Goal: Information Seeking & Learning: Learn about a topic

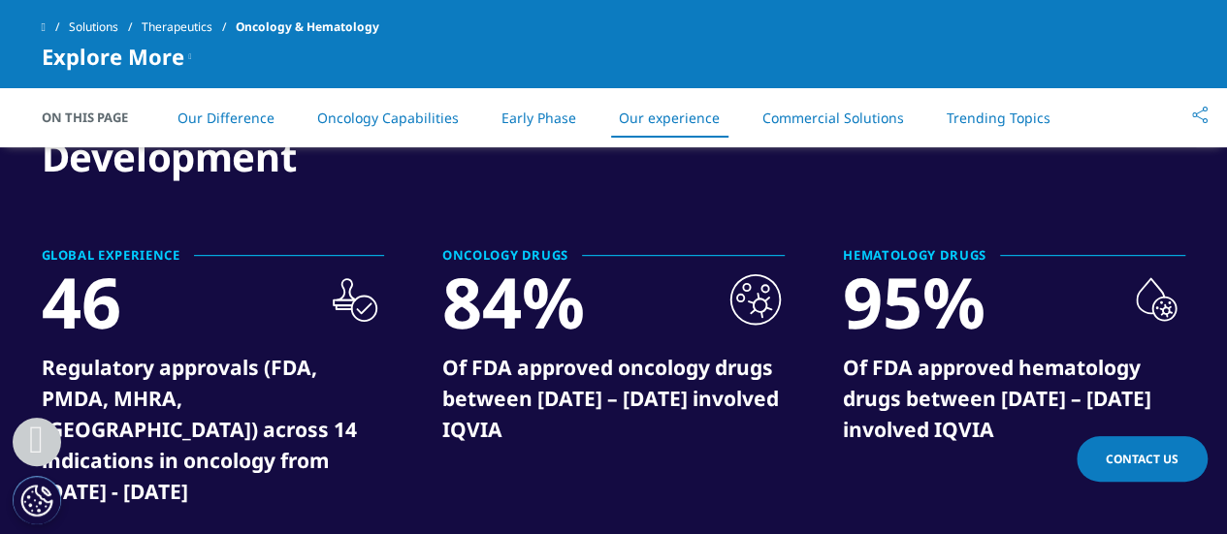
scroll to position [4188, 0]
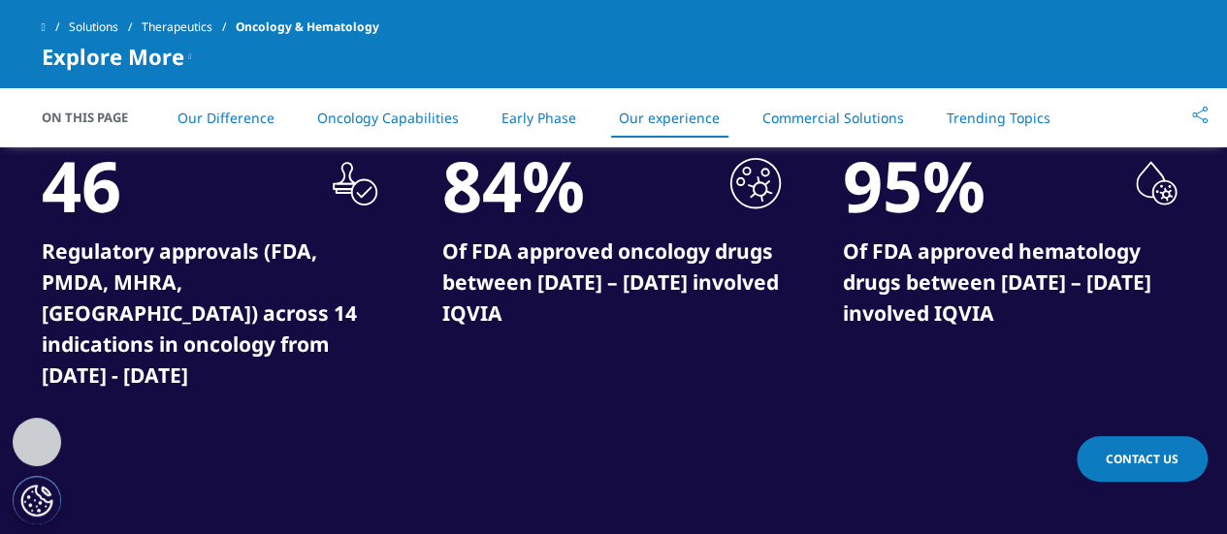
click at [452, 185] on div "ONCOLOGY DRUGS 84% .cls-1{fill:#231f20;} Of FDA approved oncology drugs between…" at bounding box center [613, 238] width 342 height 210
click at [538, 381] on div "GLOBAL EXPERIENCE 46 .cls-1{fill:#231f20;} Regulatory approvals (FDA, PMDA, MHR…" at bounding box center [614, 303] width 1145 height 340
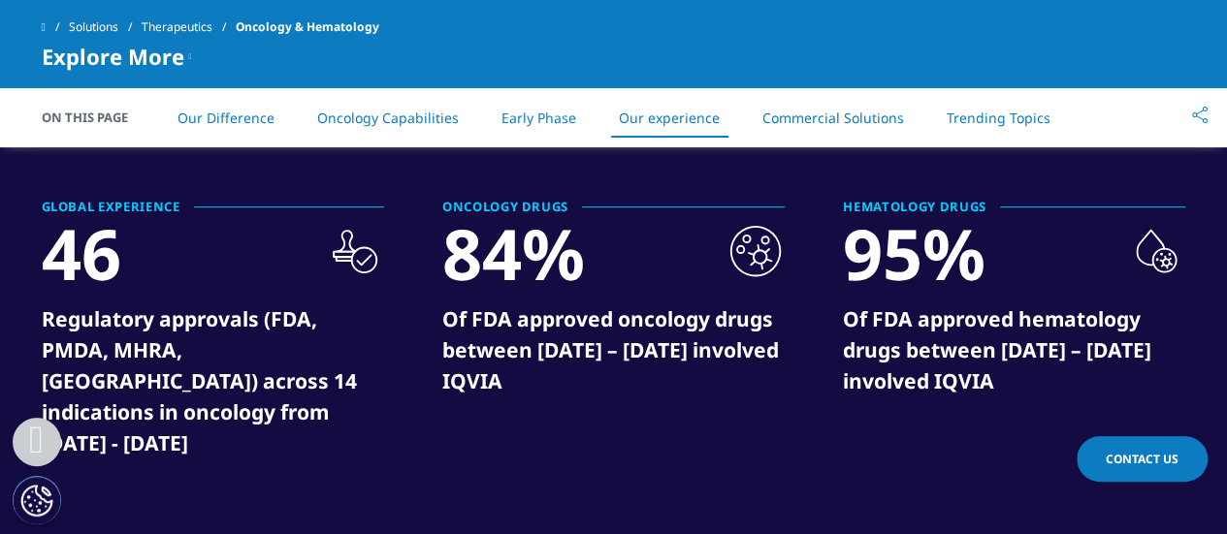
scroll to position [4091, 0]
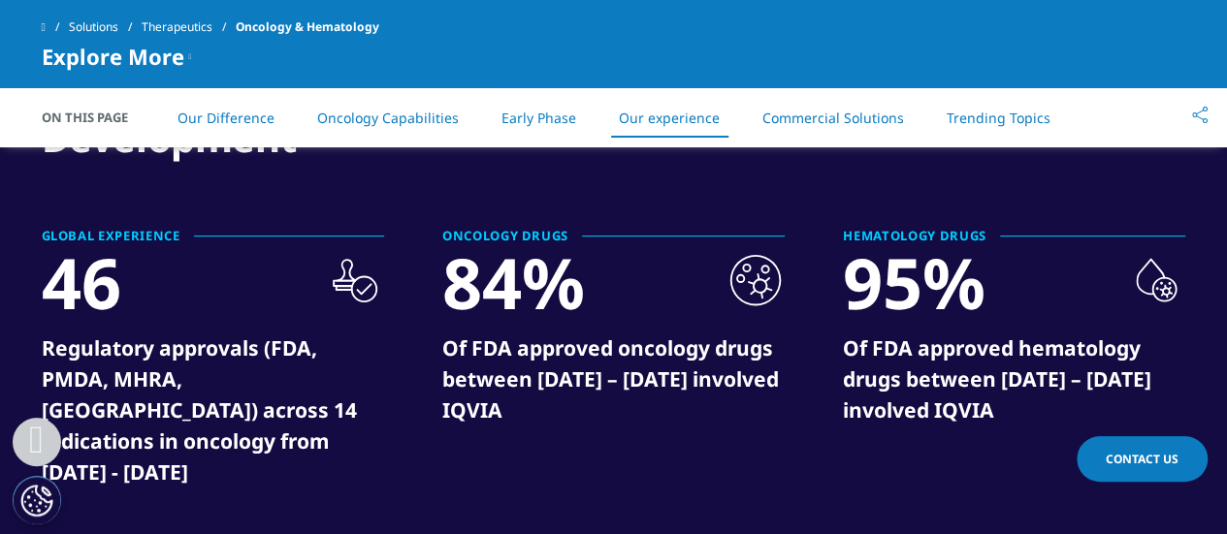
click at [865, 296] on div "HEMATOLOGY DRUGS 95% .cls-1{fill:#222929;} Of FDA approved hematology drugs bet…" at bounding box center [1014, 335] width 342 height 210
click at [865, 296] on div "95%" at bounding box center [914, 282] width 143 height 81
click at [865, 295] on div "95%" at bounding box center [914, 282] width 143 height 81
click at [998, 446] on div "GLOBAL EXPERIENCE 46 .cls-1{fill:#231f20;} Regulatory approvals (FDA, PMDA, MHR…" at bounding box center [614, 366] width 1145 height 273
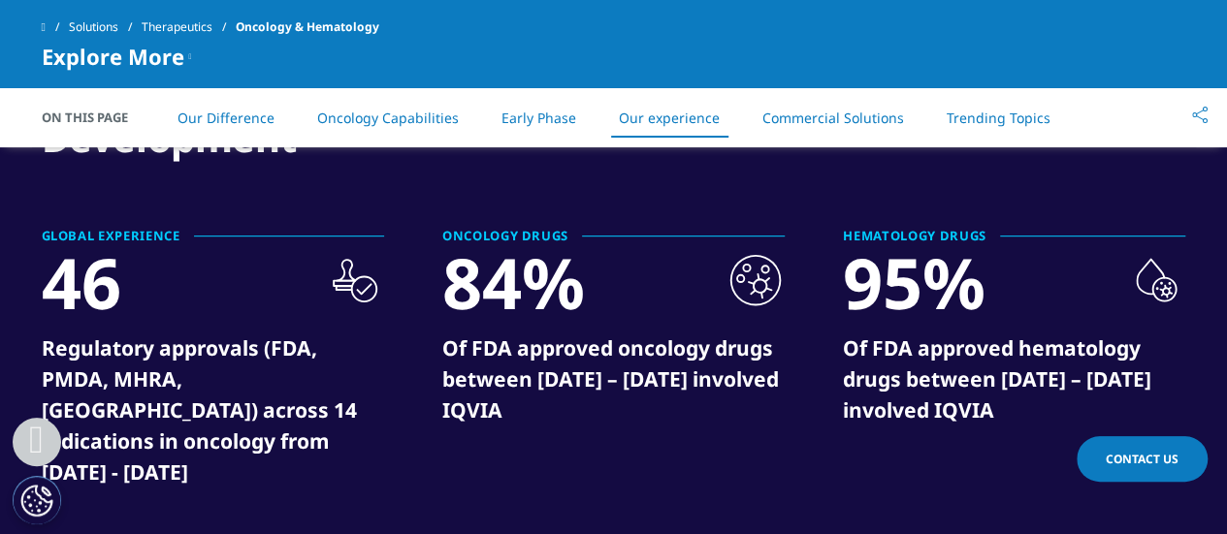
click at [972, 404] on p "Of FDA approved hematology drugs between 2016 – 2024 involved IQVIA" at bounding box center [1014, 387] width 342 height 108
click at [989, 431] on p "Of FDA approved hematology drugs between 2016 – 2024 involved IQVIA" at bounding box center [1014, 387] width 342 height 108
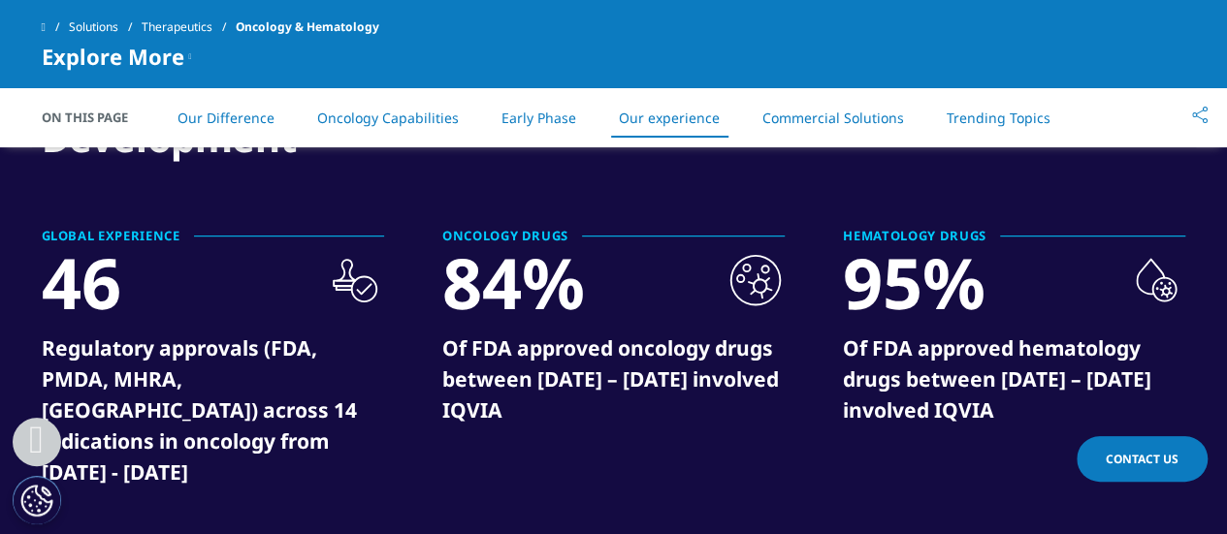
click at [974, 270] on div "95%" at bounding box center [914, 282] width 143 height 81
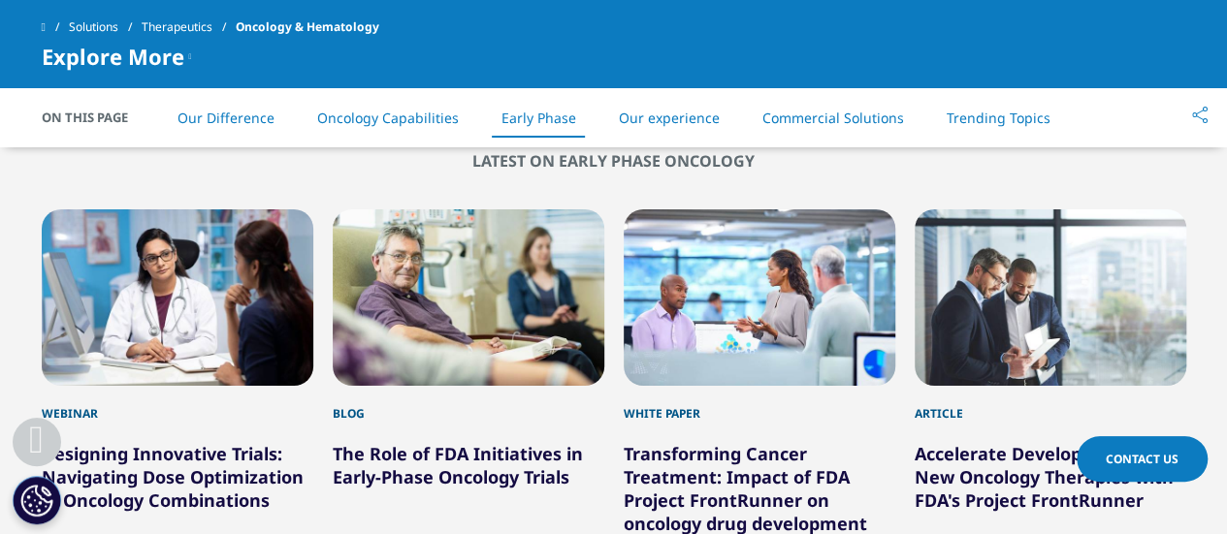
scroll to position [1883, 0]
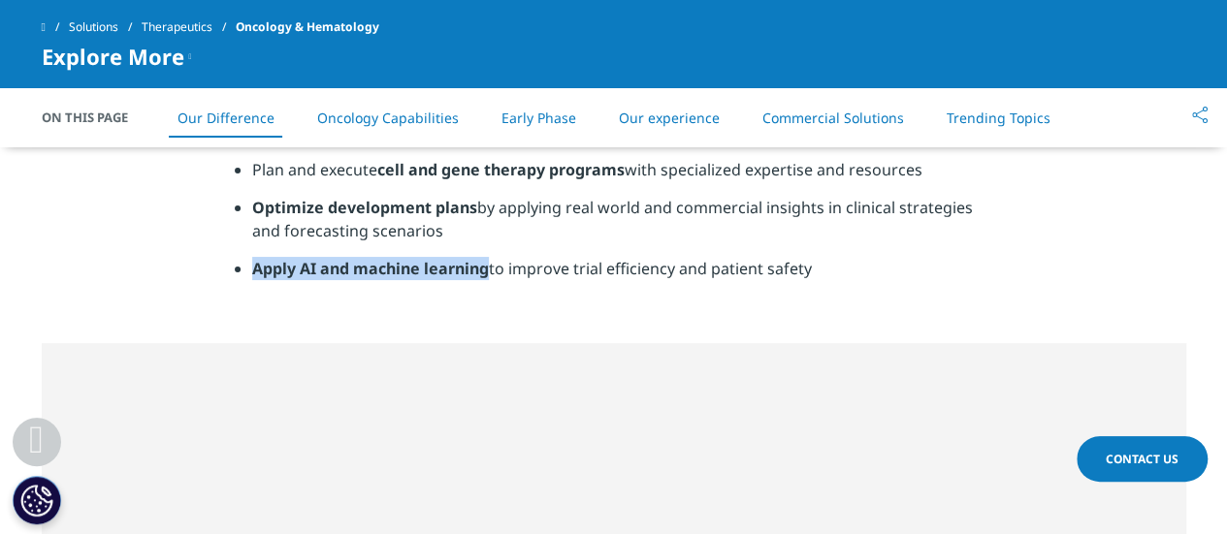
drag, startPoint x: 254, startPoint y: 265, endPoint x: 489, endPoint y: 272, distance: 234.8
click at [489, 272] on li "Apply AI and machine learning to improve trial efficiency and patient safety" at bounding box center [622, 276] width 740 height 38
copy strong "Apply AI and machine learning"
click at [714, 286] on li "Apply AI and machine learning to improve trial efficiency and patient safety" at bounding box center [622, 276] width 740 height 38
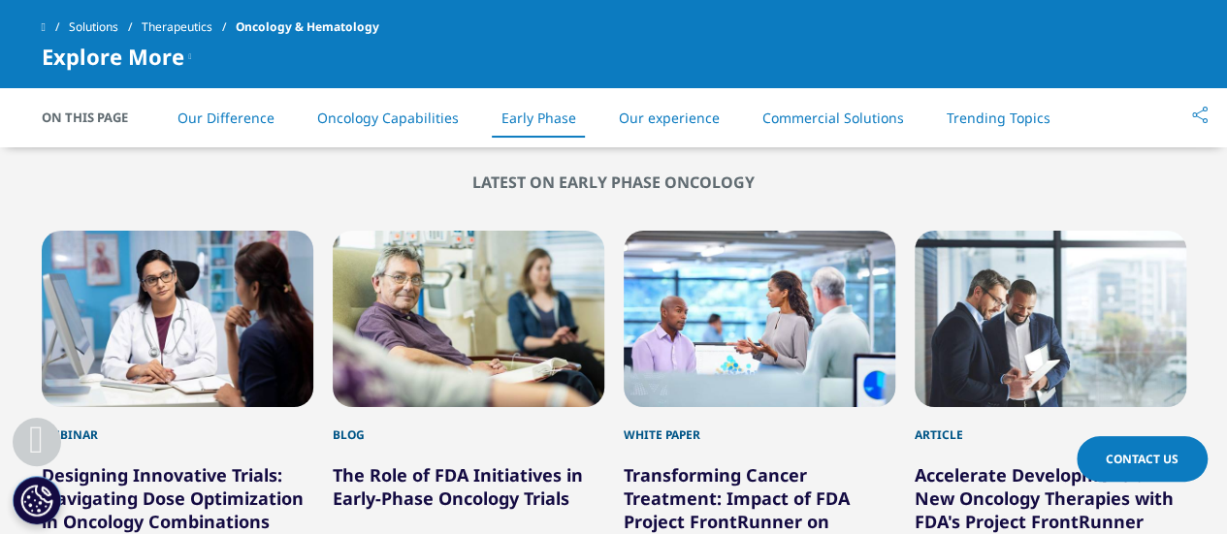
scroll to position [3435, 0]
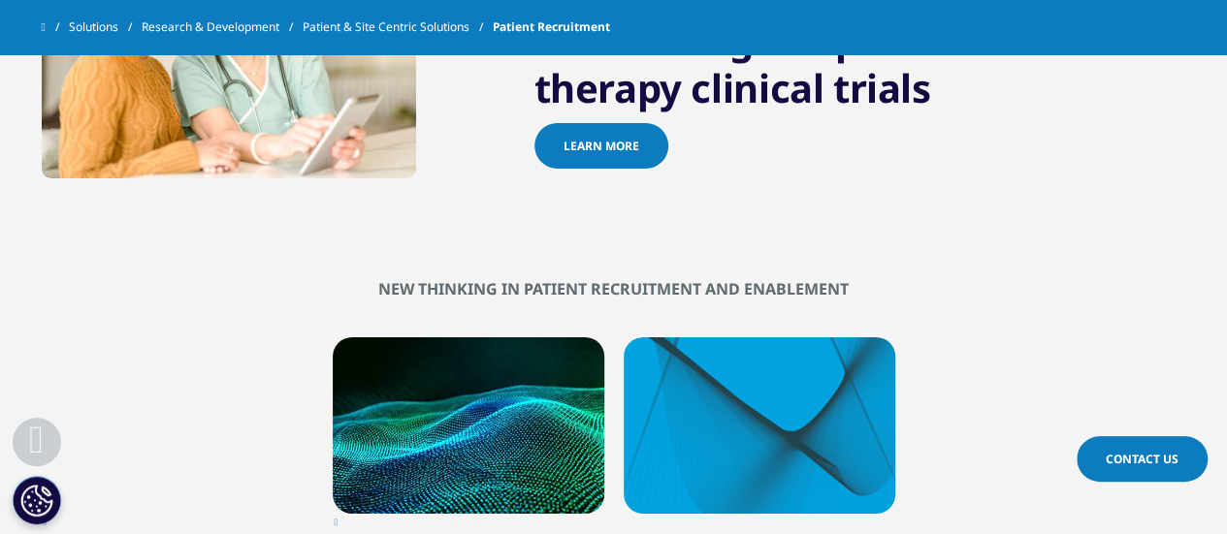
scroll to position [3007, 0]
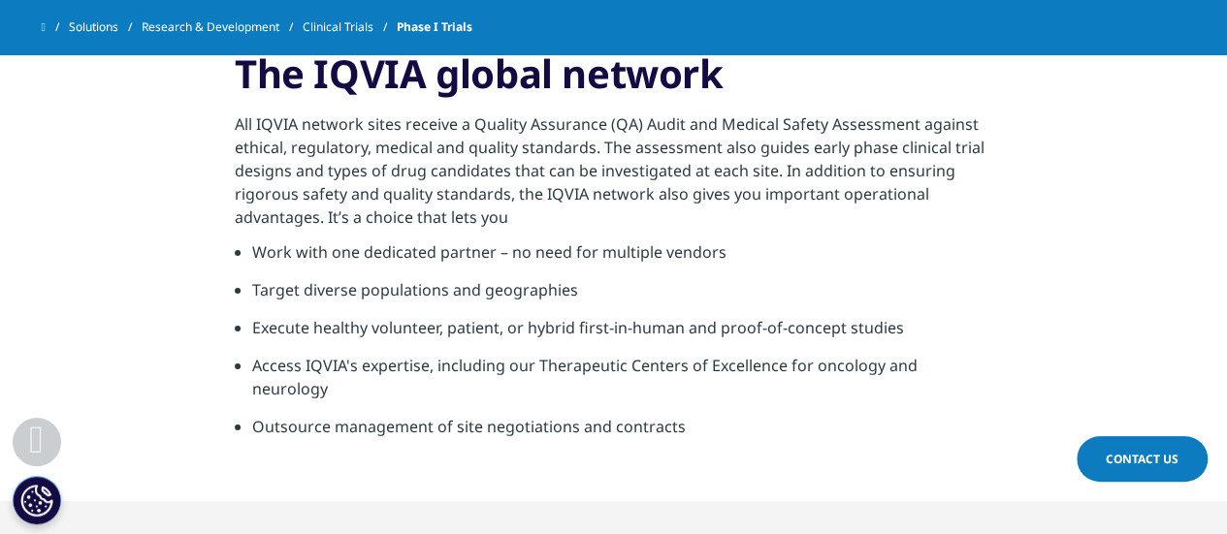
scroll to position [1013, 0]
